Goal: Task Accomplishment & Management: Complete application form

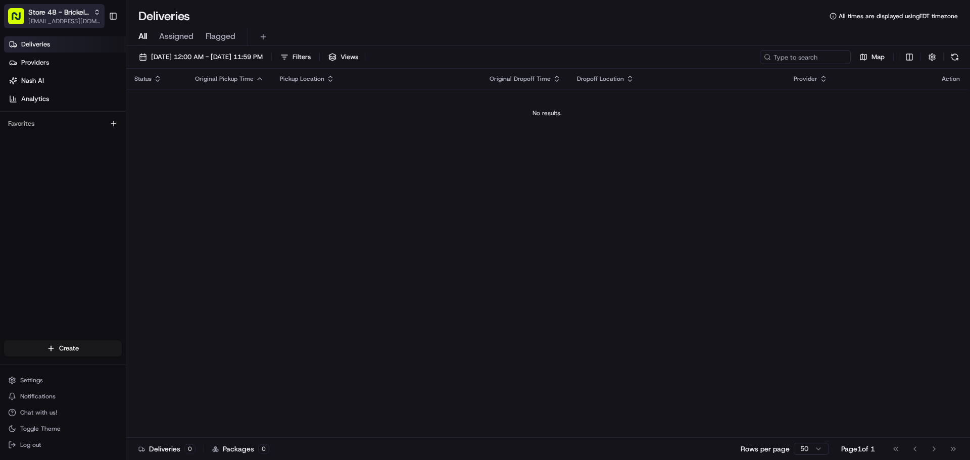
click at [79, 16] on span "Store 48 - Brickell (Just Salad)" at bounding box center [58, 12] width 61 height 10
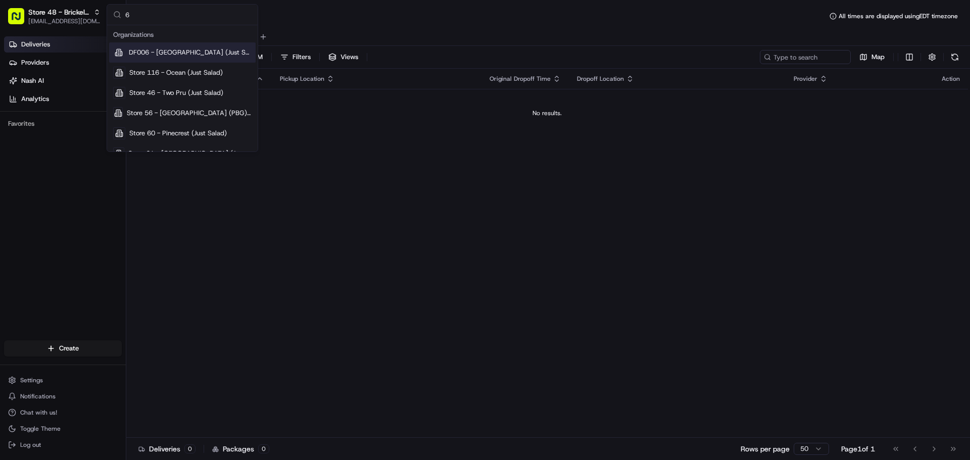
type input "61"
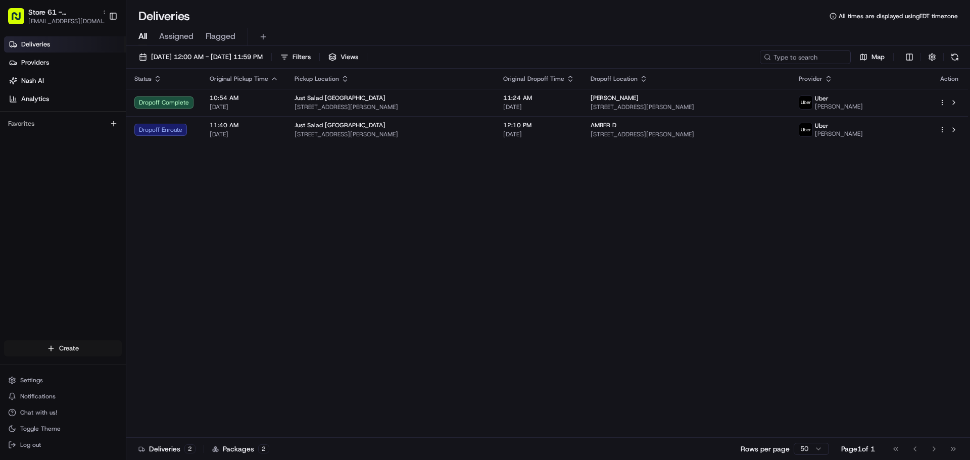
click at [65, 343] on html "Store 61 - [GEOGRAPHIC_DATA] (Just Salad) [EMAIL_ADDRESS][DOMAIN_NAME] Toggle S…" at bounding box center [485, 230] width 970 height 460
click at [168, 366] on link "Delivery" at bounding box center [182, 367] width 113 height 18
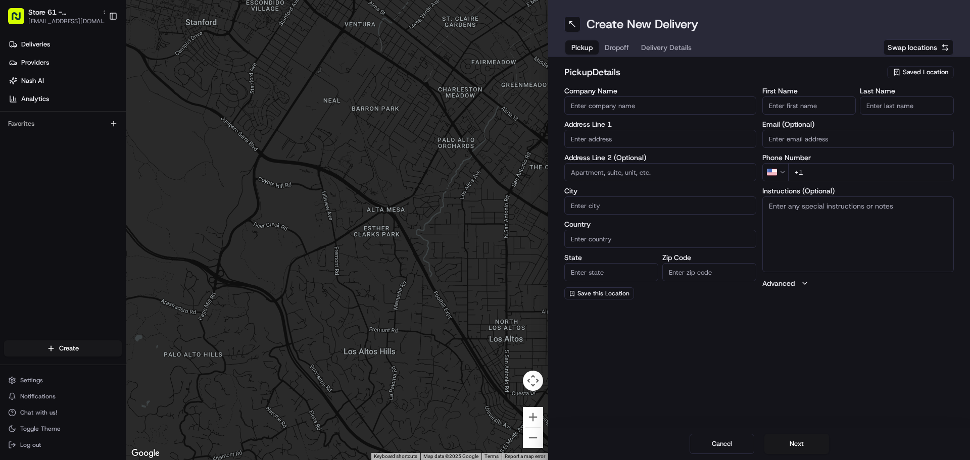
click at [615, 103] on input "Company Name" at bounding box center [660, 105] width 192 height 18
click at [910, 72] on span "Saved Location" at bounding box center [925, 72] width 45 height 9
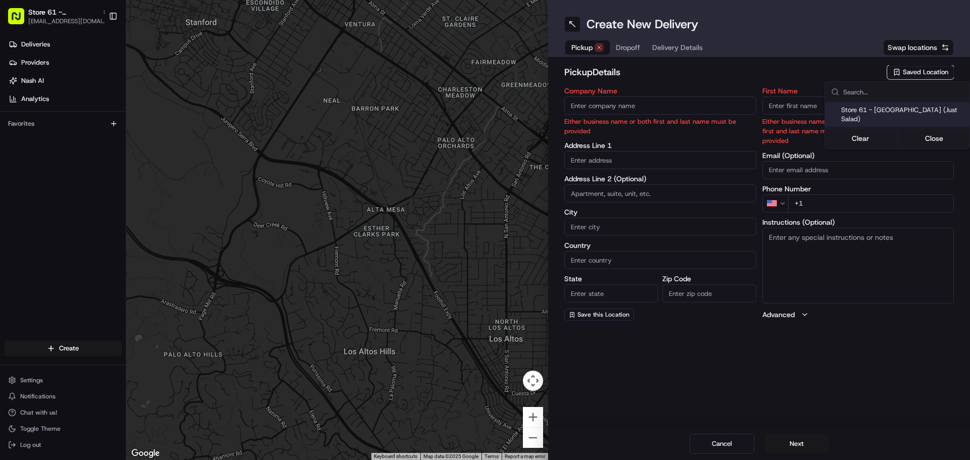
click at [910, 72] on html "Store 61 - [GEOGRAPHIC_DATA] (Just Salad) [EMAIL_ADDRESS][DOMAIN_NAME] Toggle S…" at bounding box center [485, 230] width 970 height 460
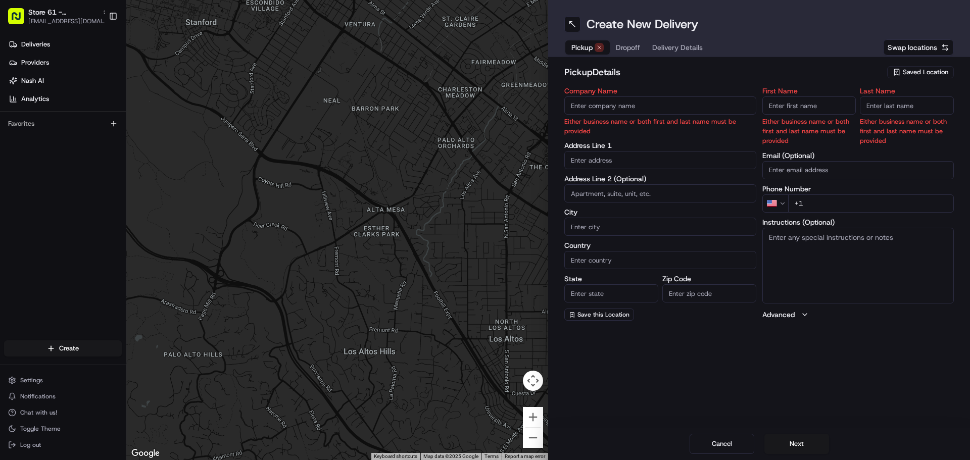
click at [911, 51] on span "Swap locations" at bounding box center [913, 47] width 50 height 10
click at [912, 46] on span "Swap locations" at bounding box center [913, 47] width 50 height 10
click at [759, 93] on div "Company Name Either business name or both first and last name must be provided …" at bounding box center [758, 203] width 389 height 233
click at [642, 107] on input "Company Name" at bounding box center [660, 105] width 192 height 18
click at [919, 79] on button "Saved Location" at bounding box center [920, 72] width 67 height 14
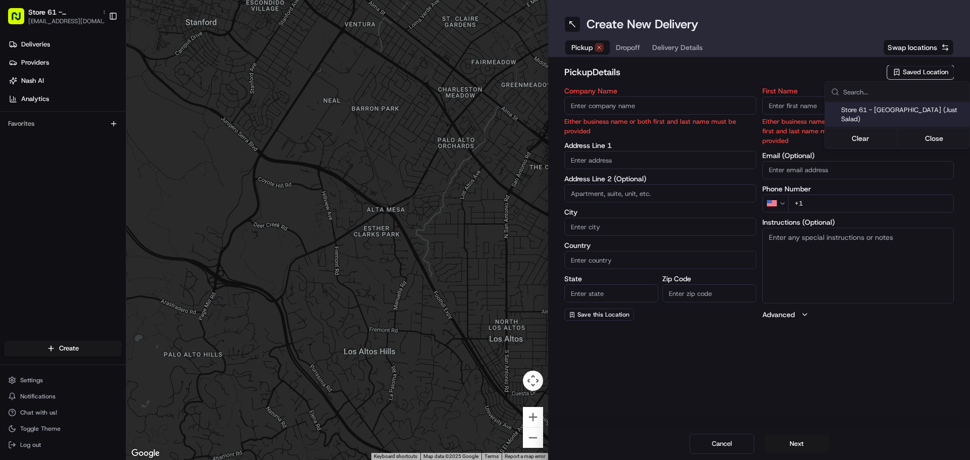
click at [894, 113] on span "Store 61 - [GEOGRAPHIC_DATA] (Just Salad)" at bounding box center [903, 115] width 124 height 18
type input "Store 61 - [GEOGRAPHIC_DATA] (Just Salad)"
type input "1774 [GEOGRAPHIC_DATA]"
type input "[GEOGRAPHIC_DATA][PERSON_NAME]"
type input "US"
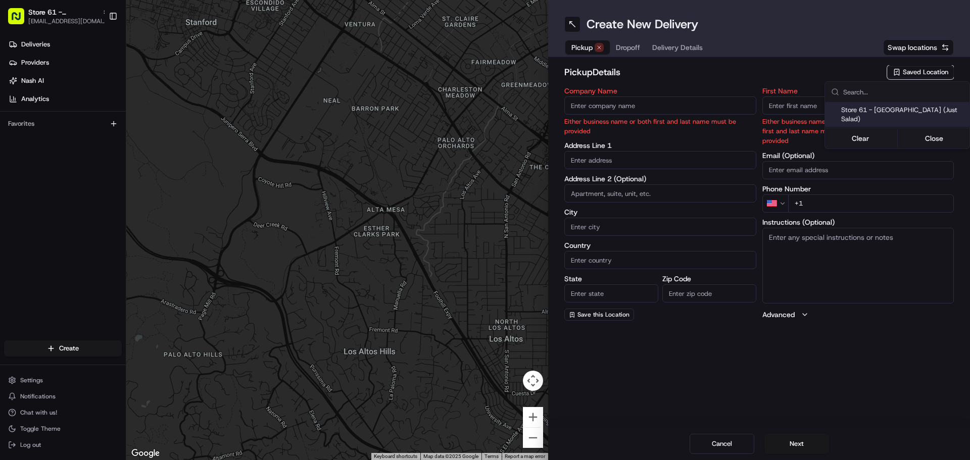
type input "FL"
type input "34986"
type input "[PHONE_NUMBER]"
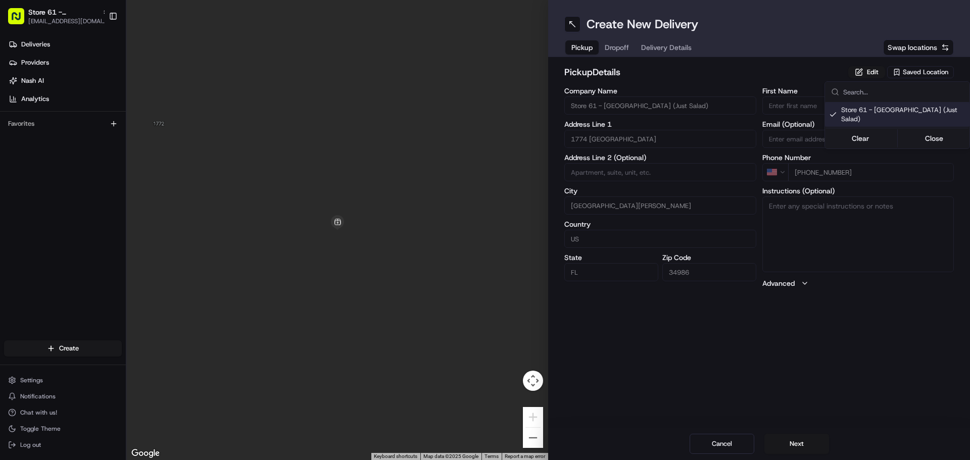
click at [625, 49] on html "Store 61 - [GEOGRAPHIC_DATA] (Just Salad) [EMAIL_ADDRESS][DOMAIN_NAME] Toggle S…" at bounding box center [485, 230] width 970 height 460
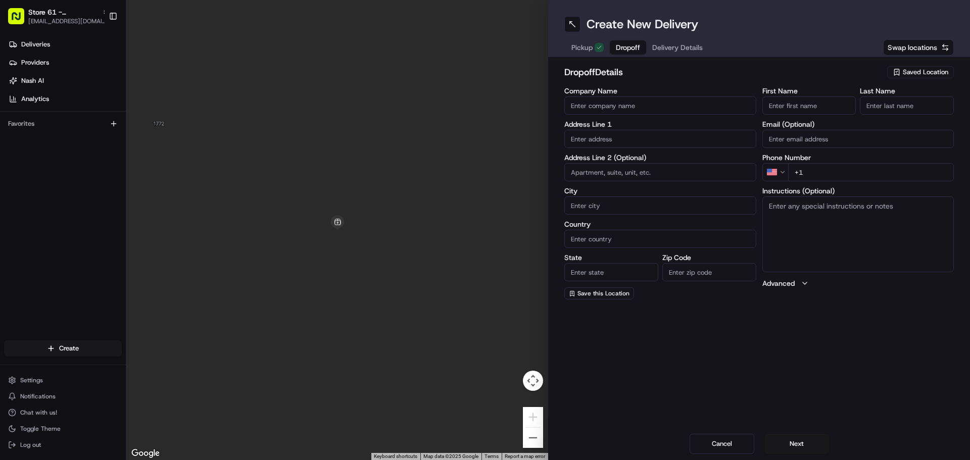
click at [621, 47] on span "Dropoff" at bounding box center [628, 47] width 24 height 10
click at [780, 113] on input "First Name" at bounding box center [809, 105] width 94 height 18
type input "[PERSON_NAME]"
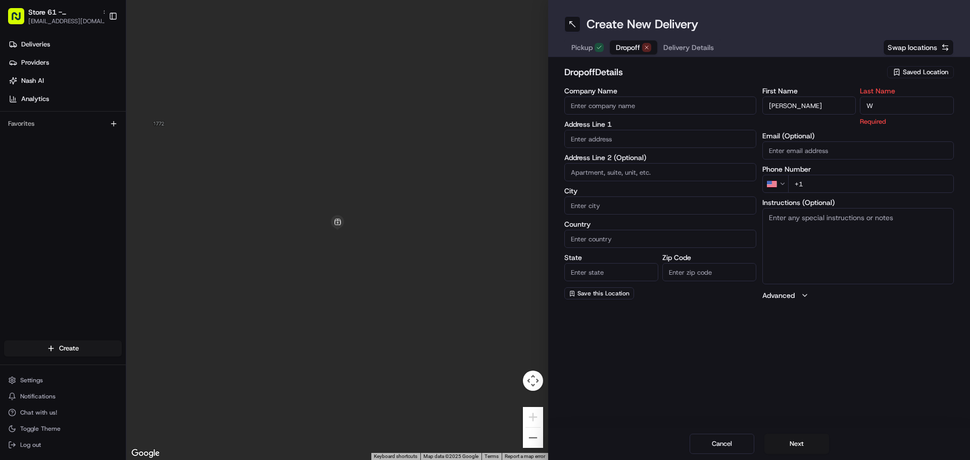
type input "W"
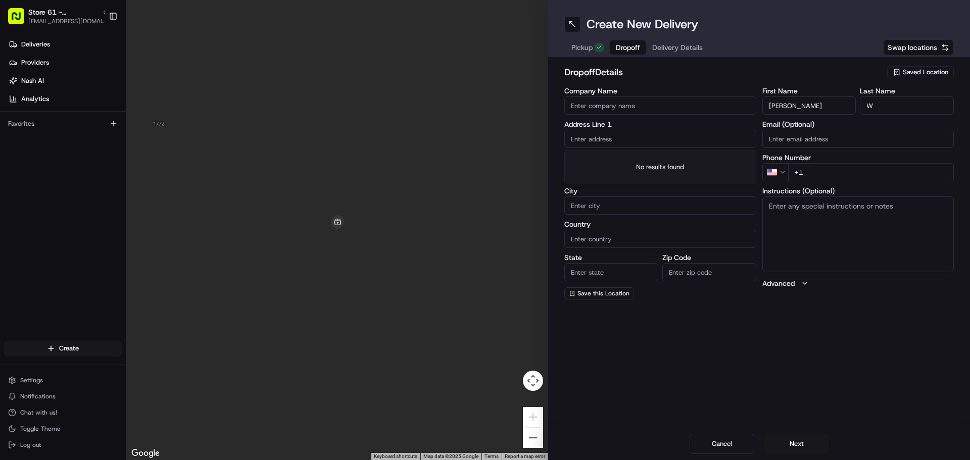
click at [612, 147] on input "text" at bounding box center [660, 139] width 192 height 18
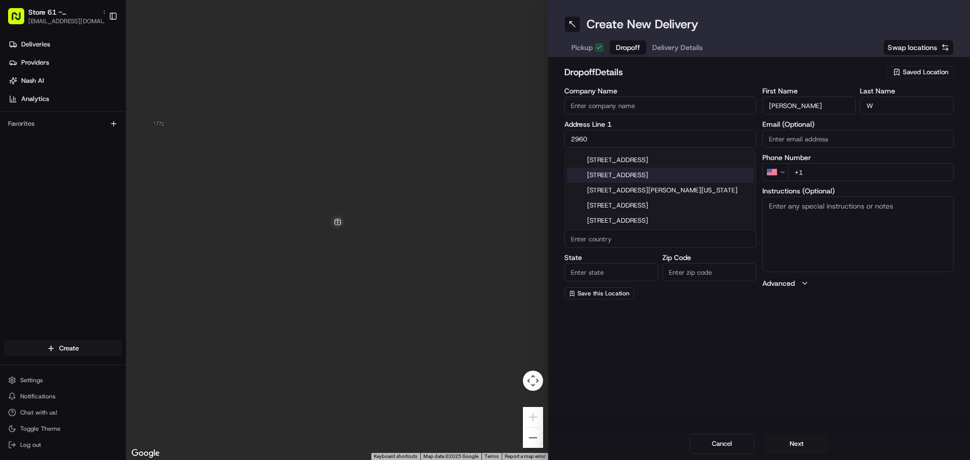
click at [595, 139] on input "2960" at bounding box center [660, 139] width 192 height 18
paste input "[GEOGRAPHIC_DATA][PERSON_NAME][US_STATE] 34981"
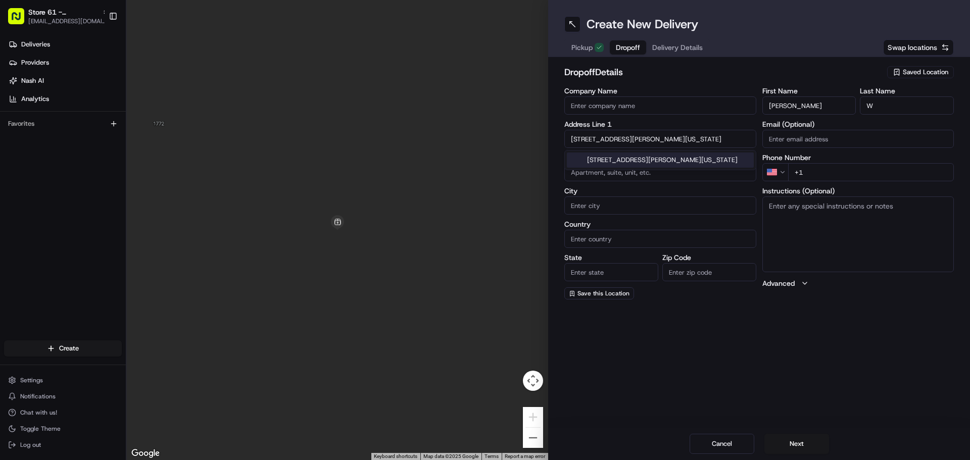
click at [638, 161] on div "[STREET_ADDRESS][PERSON_NAME][US_STATE]" at bounding box center [660, 160] width 187 height 15
type input "[STREET_ADDRESS][PERSON_NAME]"
type input "[GEOGRAPHIC_DATA][PERSON_NAME]"
type input "[GEOGRAPHIC_DATA]"
type input "FL"
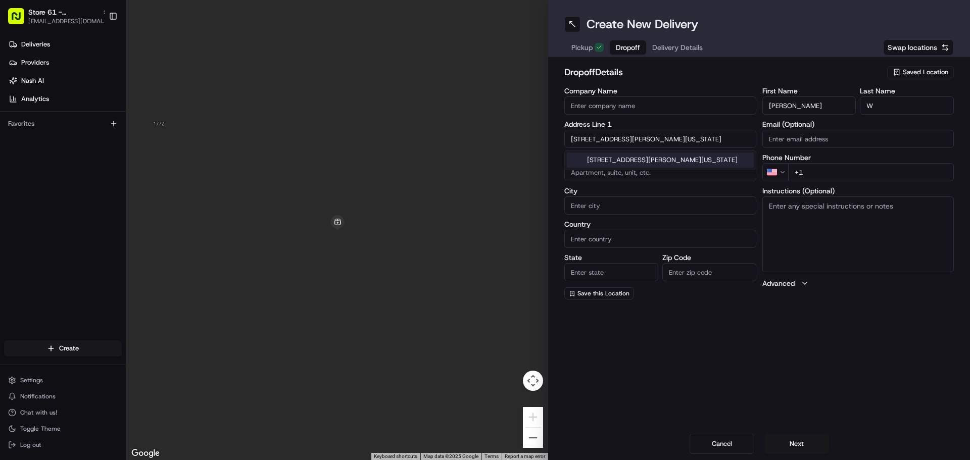
type input "34981"
type input "[STREET_ADDRESS]"
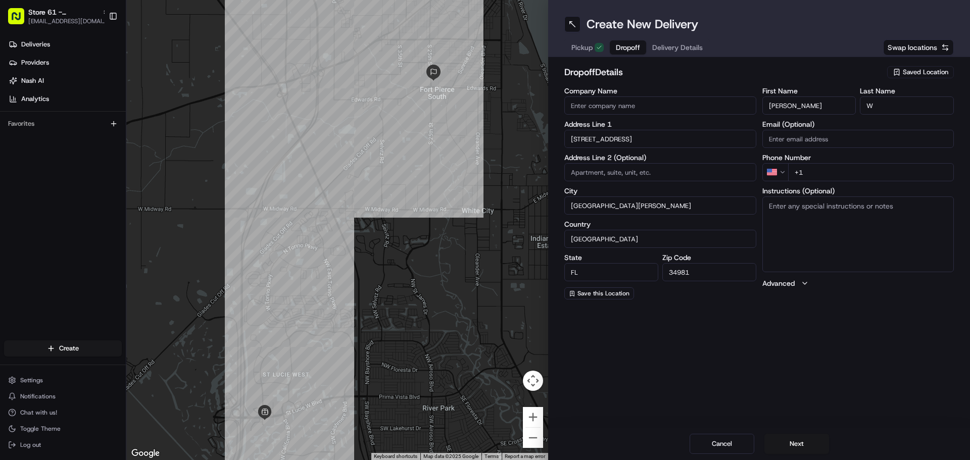
click at [818, 170] on input "+1" at bounding box center [871, 172] width 166 height 18
paste input "[PHONE_NUMBER]"
type input "[PHONE_NUMBER]"
click at [805, 140] on input "Email (Optional)" at bounding box center [858, 139] width 192 height 18
click at [745, 338] on div "Create New Delivery Pickup Dropoff Delivery Details Swap locations dropoff Deta…" at bounding box center [759, 230] width 422 height 460
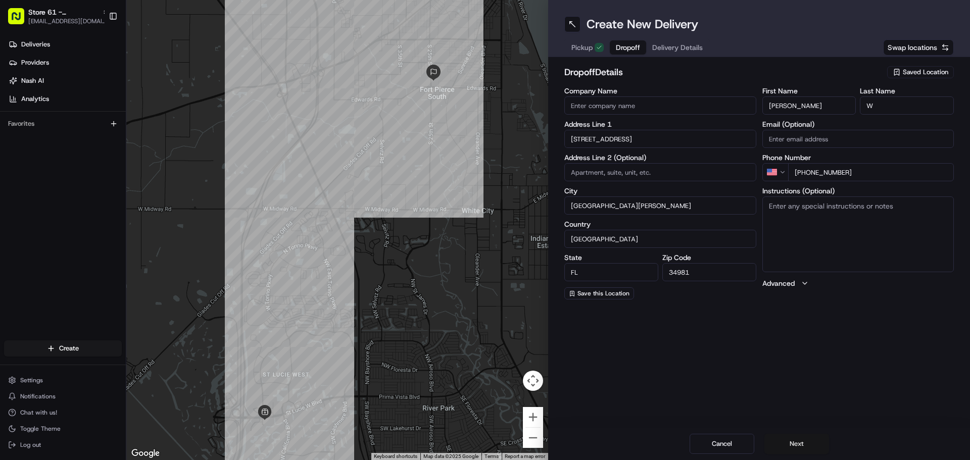
click at [790, 431] on button "Next" at bounding box center [796, 444] width 65 height 20
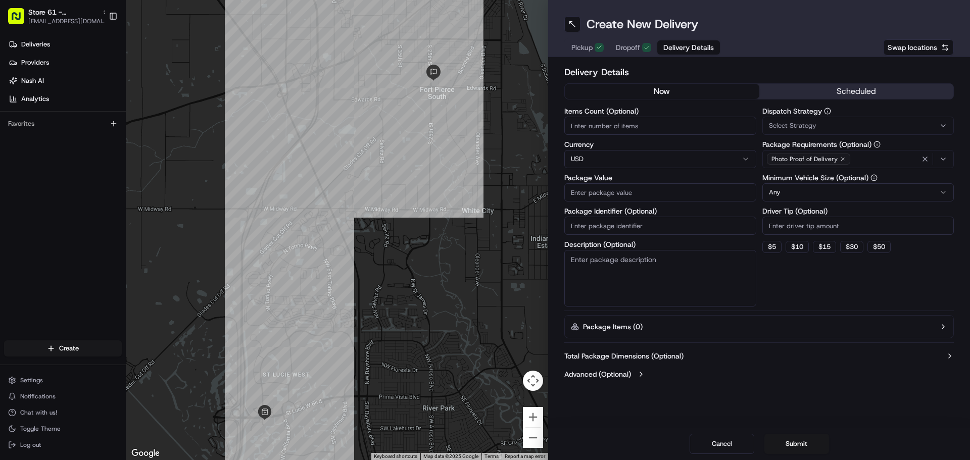
click at [595, 196] on input "Package Value" at bounding box center [660, 192] width 192 height 18
click at [590, 127] on input "Items Count (Optional)" at bounding box center [660, 126] width 192 height 18
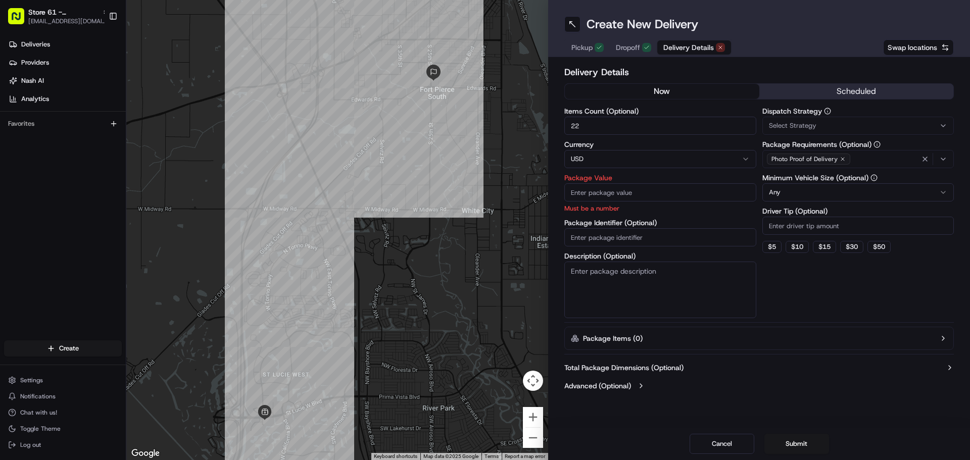
type input "22"
click at [588, 238] on input "Package Identifier (Optional)" at bounding box center [660, 237] width 192 height 18
paste input "DoorDash #34159913"
type input "DoorDash #34159913"
click at [604, 192] on input "Package Value" at bounding box center [660, 192] width 192 height 18
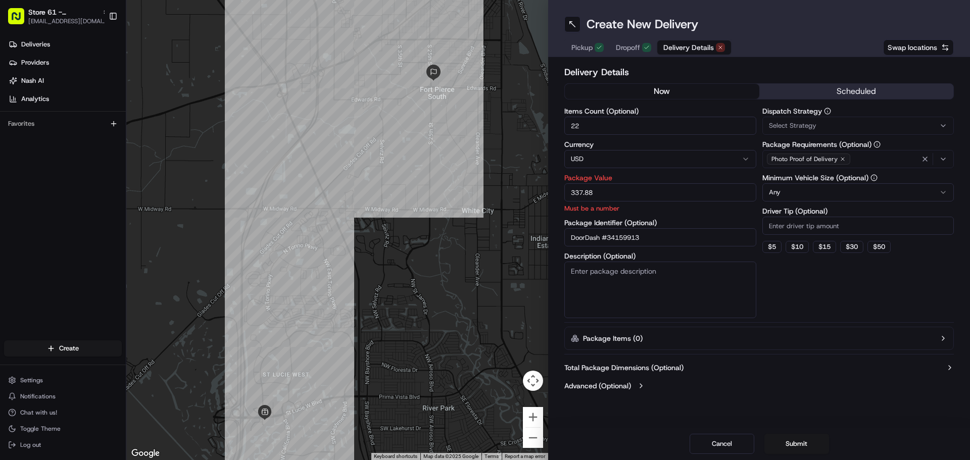
type input "337.88"
click at [617, 276] on textarea "Description (Optional)" at bounding box center [660, 290] width 192 height 57
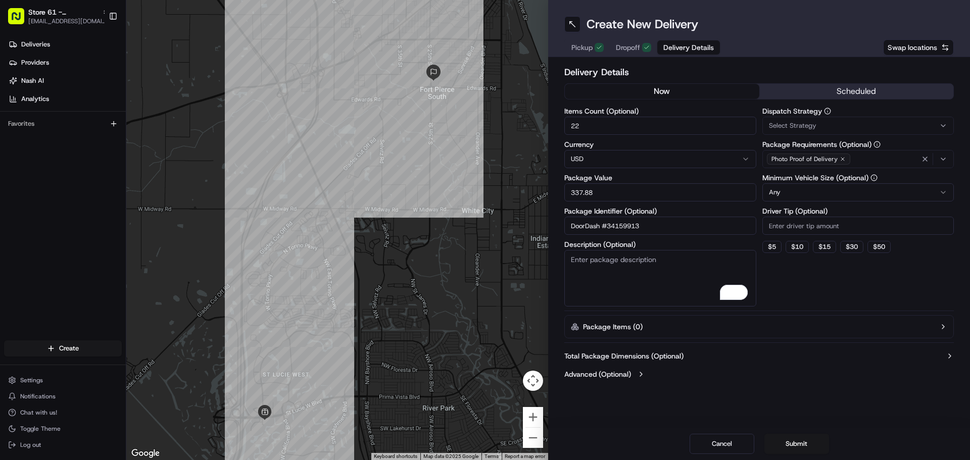
paste textarea "DoorDash #34159913"
type textarea "DoorDash #34159913"
click at [779, 224] on input "Driver Tip (Optional)" at bounding box center [858, 226] width 192 height 18
click at [775, 245] on button "$ 5" at bounding box center [771, 247] width 19 height 12
type input "5"
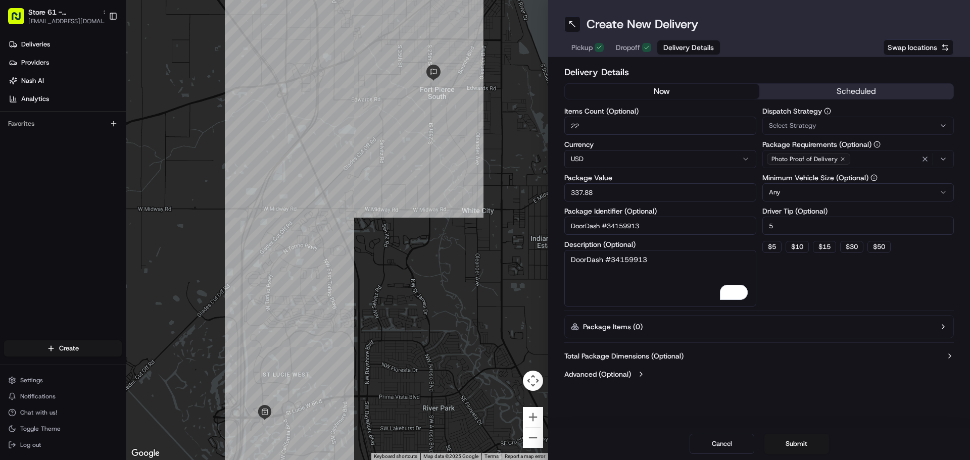
click at [786, 130] on button "Select Strategy" at bounding box center [858, 126] width 192 height 18
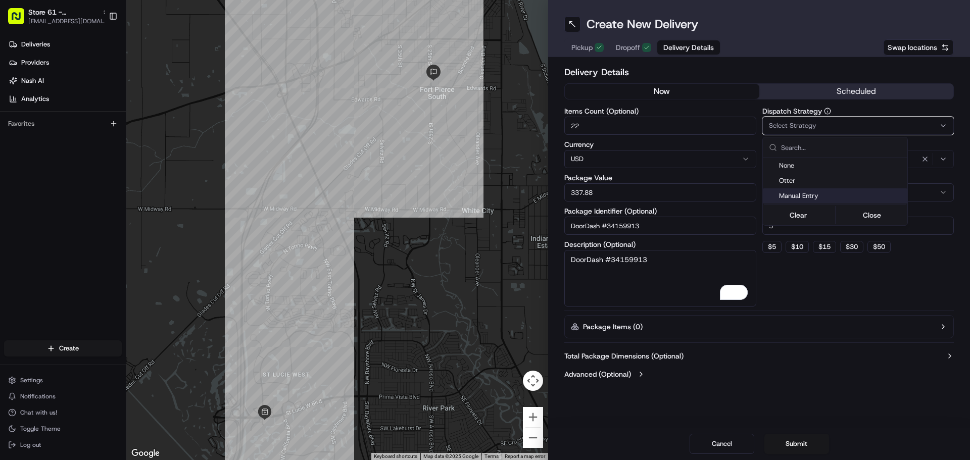
click at [804, 191] on span "Manual Entry" at bounding box center [841, 195] width 124 height 9
click at [834, 328] on html "Store 61 - [GEOGRAPHIC_DATA] (Just Salad) [EMAIL_ADDRESS][DOMAIN_NAME] Toggle S…" at bounding box center [485, 230] width 970 height 460
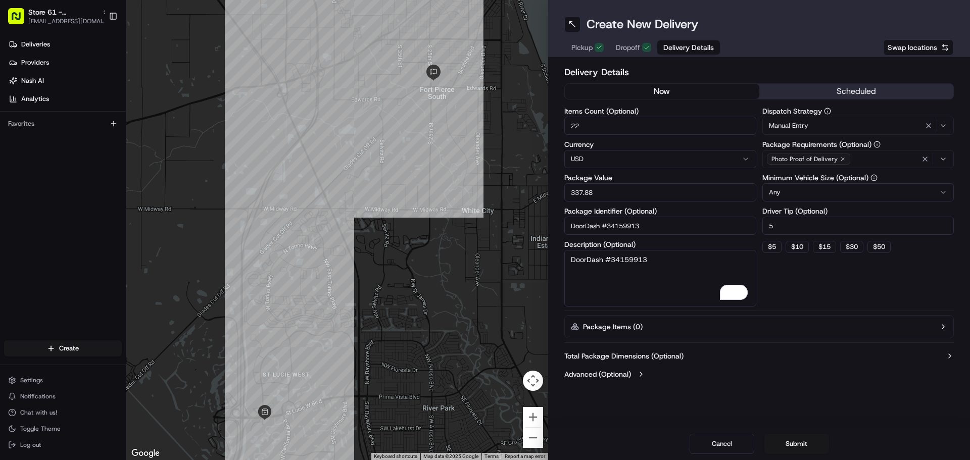
click at [797, 423] on div "Create New Delivery Pickup Dropoff Delivery Details Swap locations Delivery Det…" at bounding box center [759, 230] width 422 height 460
click at [794, 431] on button "Submit" at bounding box center [796, 444] width 65 height 20
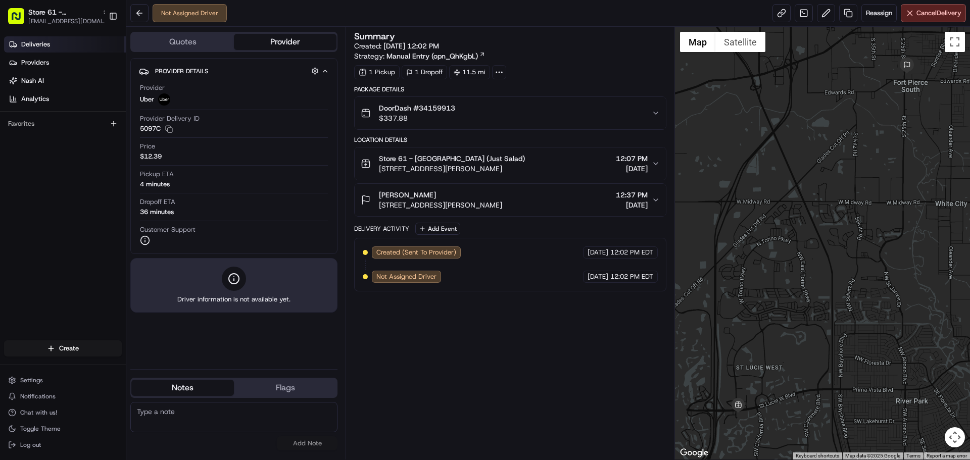
click at [27, 46] on span "Deliveries" at bounding box center [35, 44] width 29 height 9
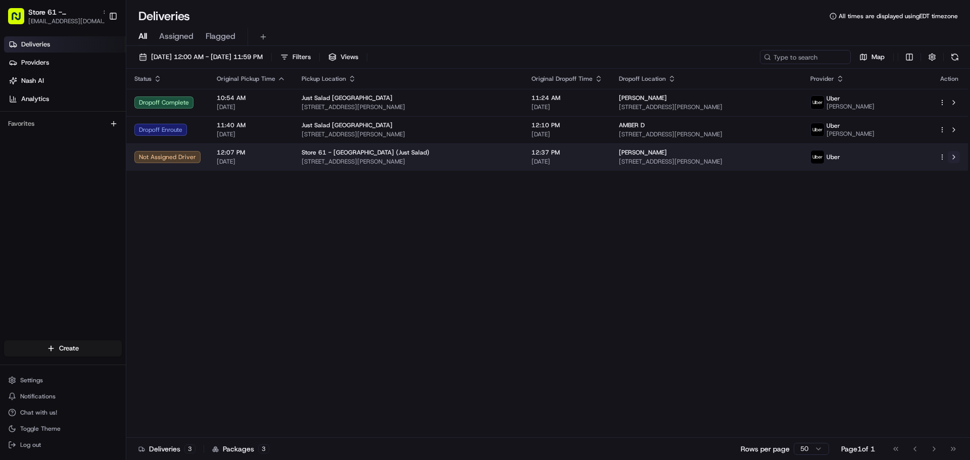
click at [954, 154] on button at bounding box center [954, 157] width 12 height 12
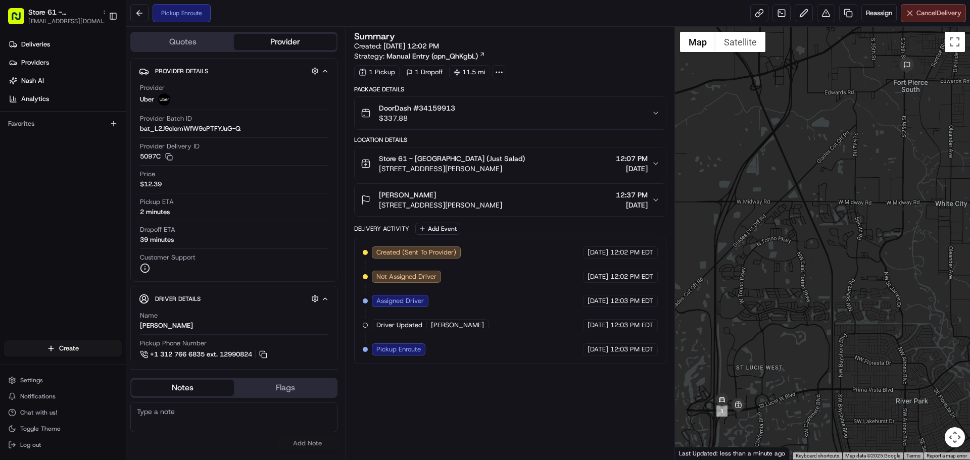
click at [917, 15] on span "Cancel Delivery" at bounding box center [938, 13] width 45 height 9
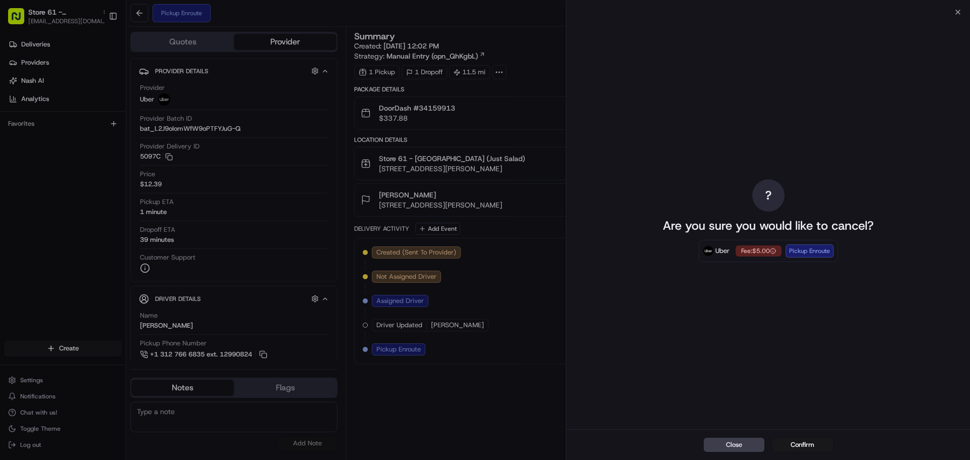
click at [789, 447] on button "Confirm" at bounding box center [802, 445] width 61 height 14
